Goal: Use online tool/utility: Utilize a website feature to perform a specific function

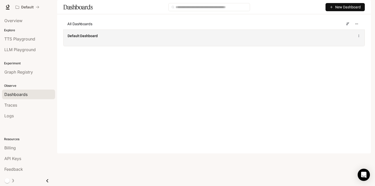
click at [115, 46] on div "Default Dashboard" at bounding box center [214, 38] width 301 height 17
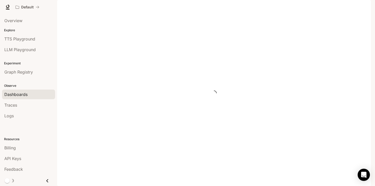
click at [37, 93] on div "Dashboards" at bounding box center [28, 95] width 48 height 6
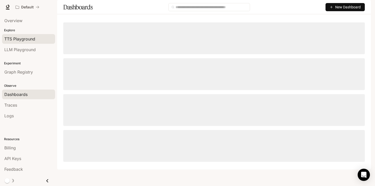
click at [33, 39] on span "TTS Playground" at bounding box center [19, 39] width 31 height 6
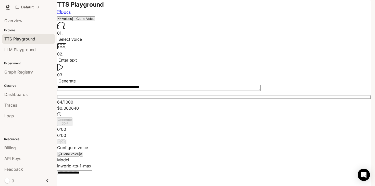
type input "**********"
